Goal: Find specific page/section: Find specific page/section

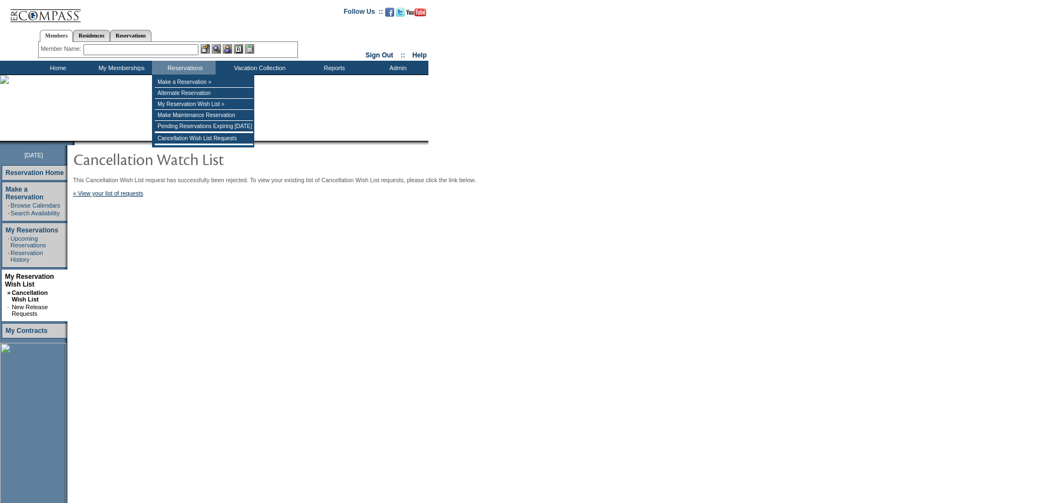
click at [182, 52] on input "text" at bounding box center [140, 49] width 115 height 11
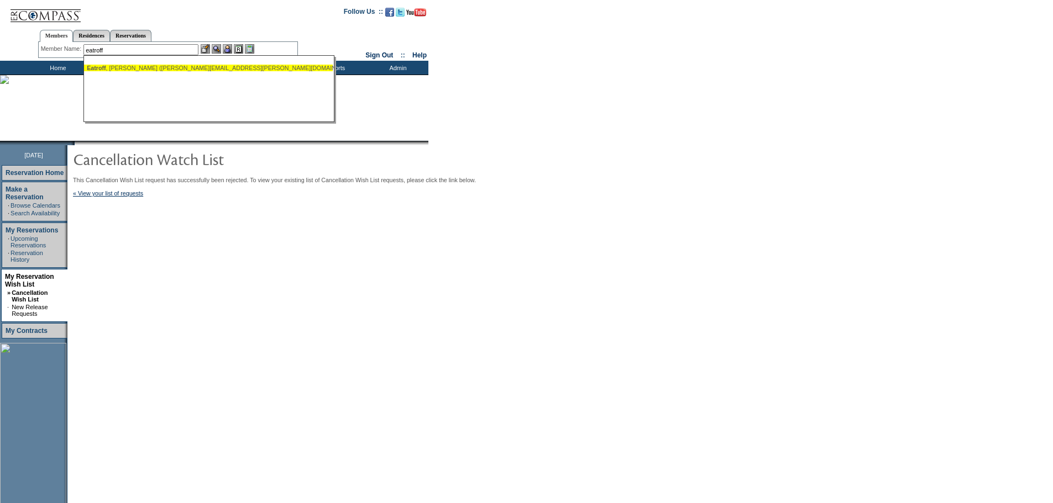
click at [156, 66] on div "Eatroff , Bruce (eatroff.bruce@gmail.com)" at bounding box center [208, 68] width 243 height 7
type input "Eatroff, Bruce (eatroff.bruce@gmail.com)"
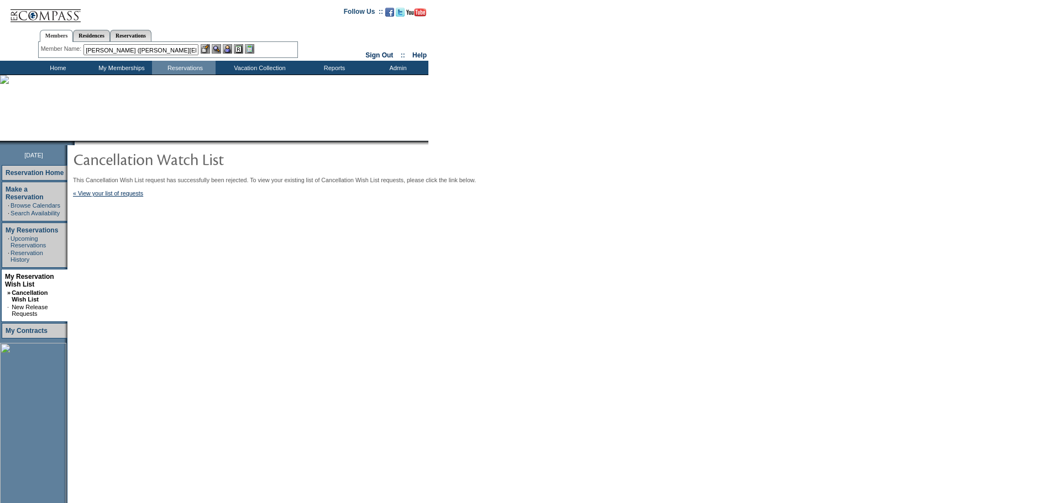
click at [229, 46] on img at bounding box center [227, 48] width 9 height 9
click at [217, 49] on img at bounding box center [216, 48] width 9 height 9
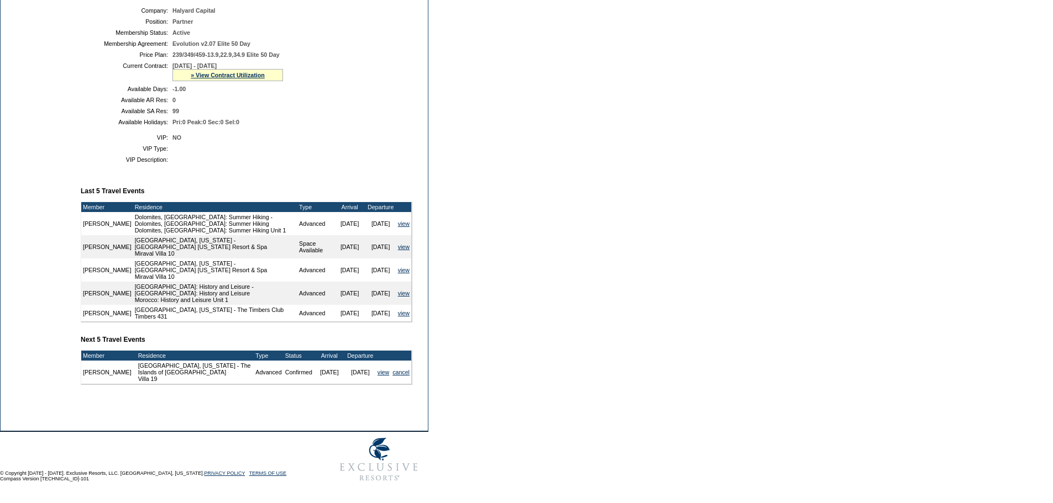
scroll to position [266, 0]
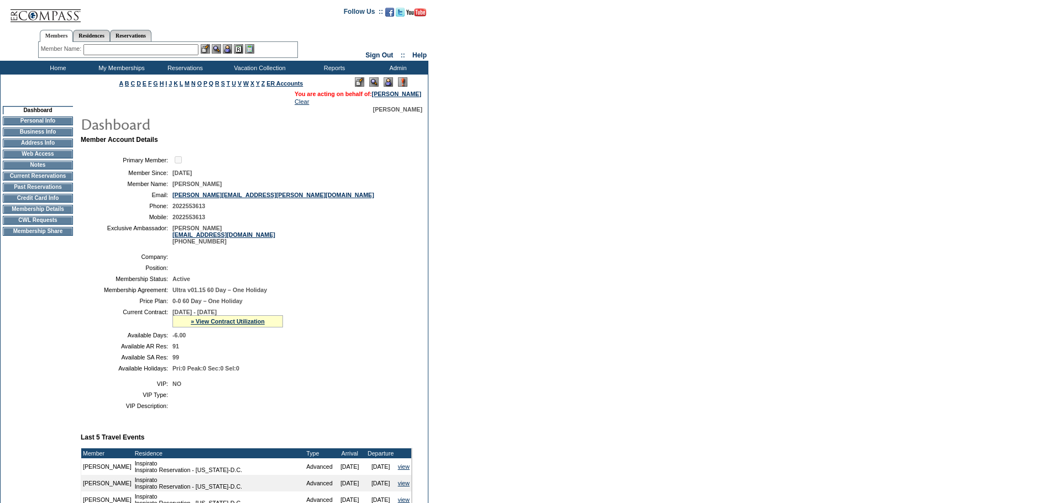
scroll to position [55, 0]
